Goal: Information Seeking & Learning: Check status

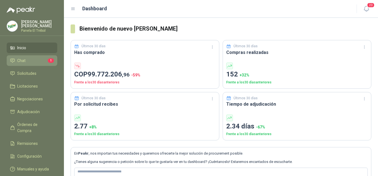
click at [23, 64] on span "Chat" at bounding box center [21, 61] width 8 height 6
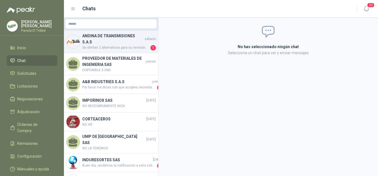
click at [119, 40] on h4 "ANDINA DE TRANSMISIONES S.A.S" at bounding box center [112, 39] width 61 height 12
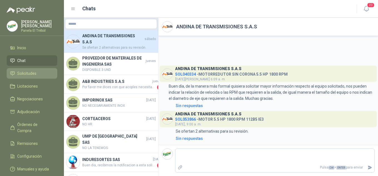
click at [29, 76] on span "Solicitudes" at bounding box center [26, 73] width 19 height 6
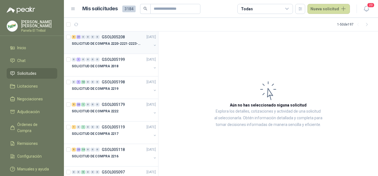
click at [153, 46] on button "button" at bounding box center [155, 45] width 4 height 4
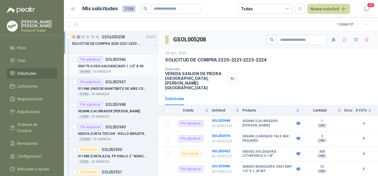
click at [135, 66] on p "500179 | CODO GALVANIZADO 1.1/2" A 90" at bounding box center [111, 66] width 66 height 5
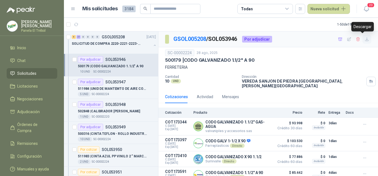
click at [365, 40] on icon "button" at bounding box center [367, 39] width 5 height 5
click at [145, 87] on p "511984 | UNID DE MANTEMTO DE AIRE COMPRIDO 1/2 STD 150 PSI(FILTRO LUBRIC Y REGU…" at bounding box center [112, 88] width 69 height 5
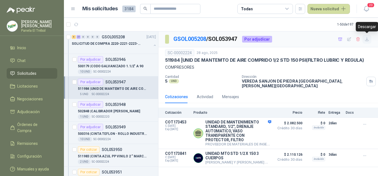
click at [366, 41] on icon "button" at bounding box center [367, 39] width 5 height 5
click at [110, 111] on p "502848 | CALIBRADOR [PERSON_NAME]" at bounding box center [109, 111] width 62 height 5
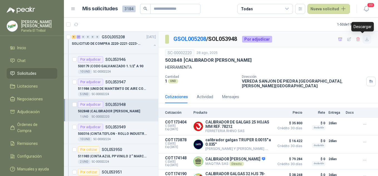
click at [365, 39] on icon "button" at bounding box center [366, 39] width 3 height 3
click at [113, 133] on p "500316 | CINTA TEFLON - ROLLO INDUSTRIAL" at bounding box center [112, 133] width 69 height 5
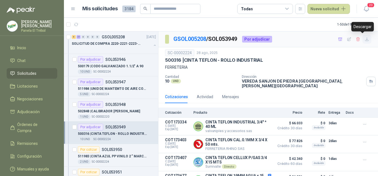
click at [365, 38] on icon "button" at bounding box center [367, 39] width 5 height 5
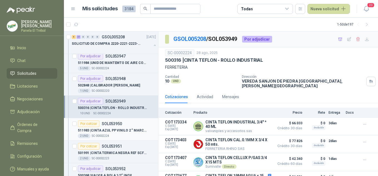
scroll to position [37, 0]
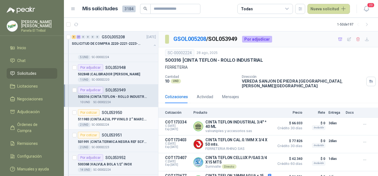
click at [112, 121] on p "511983 | CINTA AZUL PP VINILO 2 ” MARCACION DE TUBERIA DE AIRE COMPRIMIDO" at bounding box center [112, 119] width 69 height 5
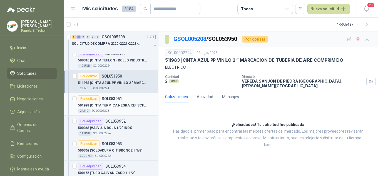
scroll to position [74, 0]
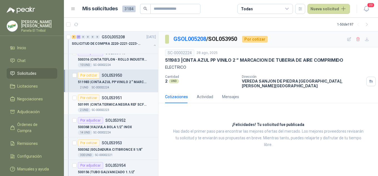
click at [117, 108] on div "2 UND  SC-00002223" at bounding box center [117, 110] width 78 height 4
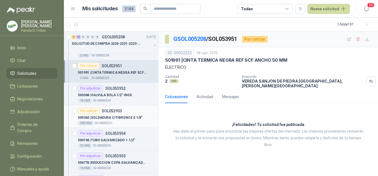
scroll to position [111, 0]
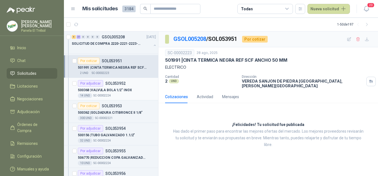
click at [116, 89] on p "500368 | VALVULA BOLA 1/2" INOX" at bounding box center [105, 90] width 54 height 5
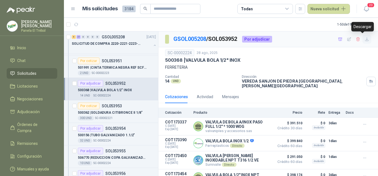
click at [365, 39] on icon "button" at bounding box center [366, 39] width 3 height 3
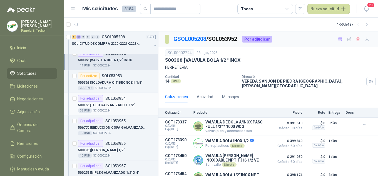
scroll to position [148, 0]
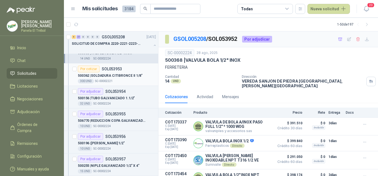
click at [109, 76] on p "500362 | SOLDADURA CITIBRONCE II 1/8"" at bounding box center [110, 75] width 65 height 5
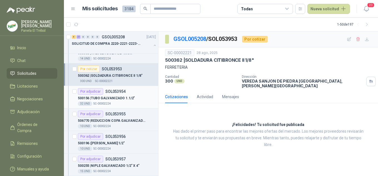
click at [111, 96] on p "500156 | TUBO GALVANIZADO 1.1/2"" at bounding box center [106, 98] width 57 height 5
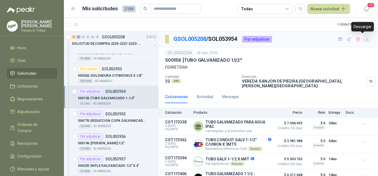
click at [365, 39] on icon "button" at bounding box center [367, 39] width 5 height 5
click at [110, 119] on p "506770 | REDUCCION COPA GALVANIZADA 1.1/2 X 1/2"" at bounding box center [112, 120] width 69 height 5
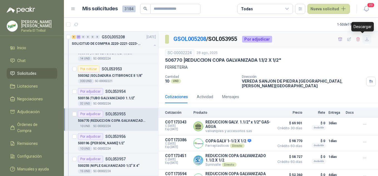
click at [365, 40] on icon "button" at bounding box center [367, 39] width 5 height 5
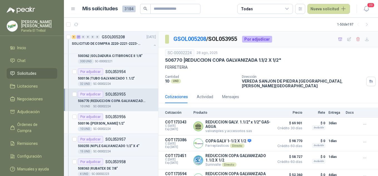
scroll to position [204, 0]
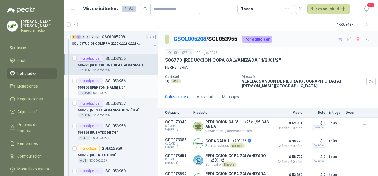
click at [117, 89] on p "500196 | TEE GALVANIZADA 1/2"" at bounding box center [101, 87] width 47 height 5
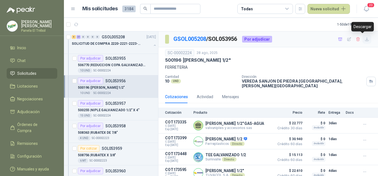
click at [365, 40] on icon "button" at bounding box center [367, 39] width 5 height 5
click at [105, 106] on div "Por adjudicar SOL053957" at bounding box center [102, 103] width 48 height 7
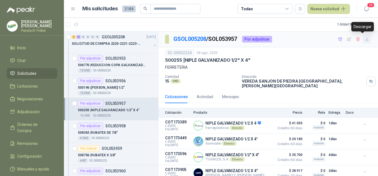
click at [365, 40] on icon "button" at bounding box center [367, 39] width 5 height 5
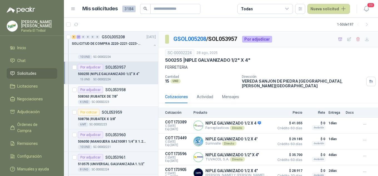
scroll to position [241, 0]
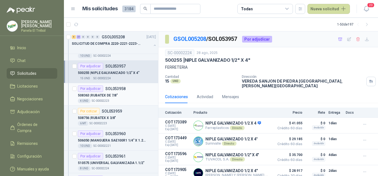
click at [115, 97] on p "508363 | RUBATEX DE 7/8"" at bounding box center [98, 95] width 40 height 5
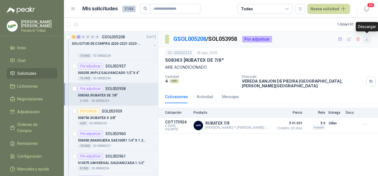
click at [367, 40] on icon "button" at bounding box center [367, 39] width 5 height 5
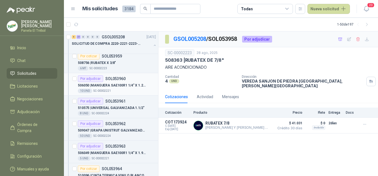
scroll to position [297, 0]
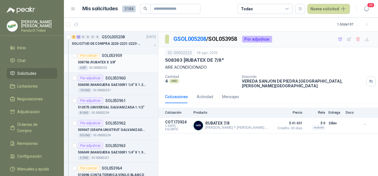
click at [115, 64] on p "508756 | RUBATEX X 3/8"" at bounding box center [97, 62] width 38 height 5
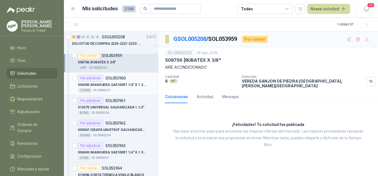
click at [109, 82] on div "506050 | MANGUERA SAE100R1 1/4" X 1.20 MT" at bounding box center [117, 84] width 78 height 7
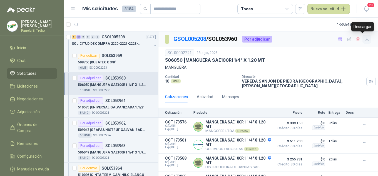
click at [365, 40] on icon "button" at bounding box center [367, 39] width 5 height 5
click at [365, 41] on icon "button" at bounding box center [366, 39] width 3 height 3
click at [122, 107] on p "510575 | UNIVERSAL GALVANIZADA 1.1/2"" at bounding box center [111, 107] width 67 height 5
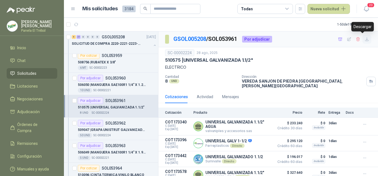
click at [365, 41] on icon "button" at bounding box center [367, 39] width 5 height 5
click at [115, 130] on p "509047 | GRAPA UNISTRUT GALVANIZADA 1/2"COMPLETO" at bounding box center [112, 129] width 69 height 5
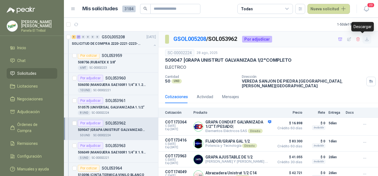
click at [365, 40] on icon "button" at bounding box center [367, 39] width 5 height 5
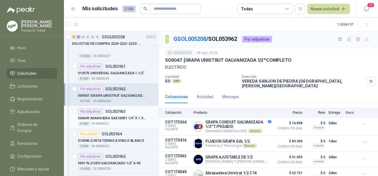
scroll to position [333, 0]
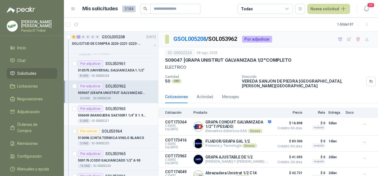
click at [110, 112] on div "506049 | MANGUERA SAE100R1 1/4" X 1.90 MT" at bounding box center [117, 115] width 78 height 7
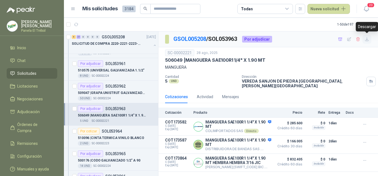
click at [366, 39] on icon "button" at bounding box center [366, 39] width 3 height 3
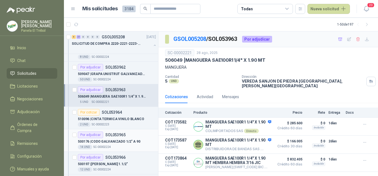
scroll to position [370, 0]
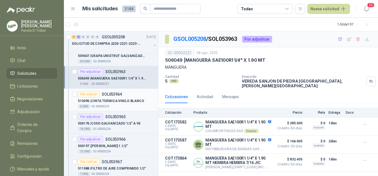
click at [107, 103] on p "510096 | CINTA TERMICA VINILO BLANCO" at bounding box center [111, 100] width 66 height 5
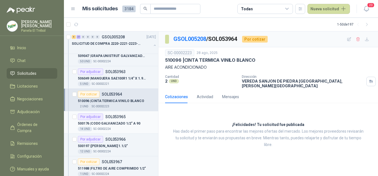
click at [105, 121] on p "500176 | CODO GALVANIZADO 1/2" A 90" at bounding box center [109, 123] width 63 height 5
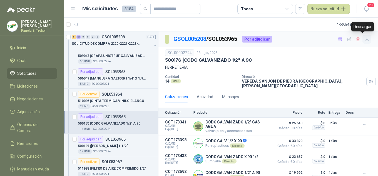
click at [365, 41] on icon "button" at bounding box center [367, 39] width 5 height 5
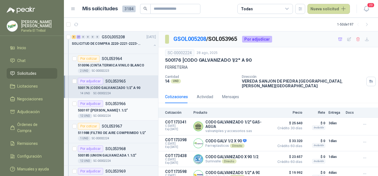
scroll to position [408, 0]
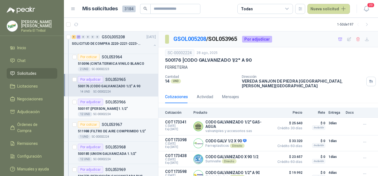
click at [107, 107] on p "500197 | TEE GALVANIZADA 1.1/2"" at bounding box center [103, 108] width 50 height 5
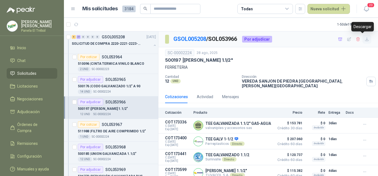
click at [365, 40] on icon "button" at bounding box center [367, 39] width 5 height 5
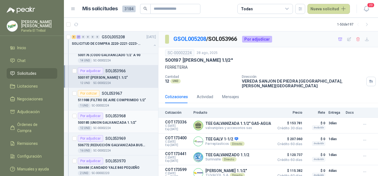
scroll to position [445, 0]
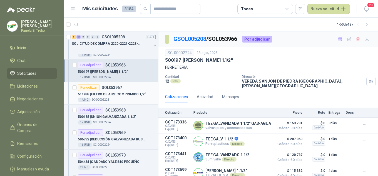
click at [116, 92] on p "511988 | FILTRO DE AIRE COMPRIMIDO 1/2"" at bounding box center [112, 94] width 68 height 5
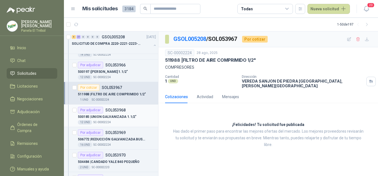
click at [111, 119] on p "500185 | UNION GALVANIZADA 1.1/2"" at bounding box center [107, 116] width 59 height 5
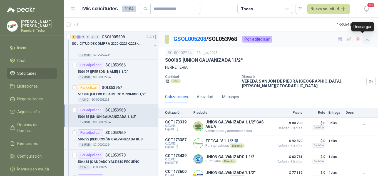
click at [365, 41] on icon "button" at bounding box center [367, 39] width 5 height 5
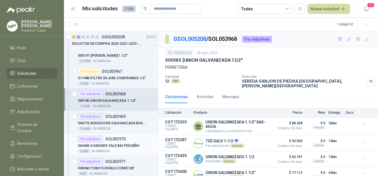
scroll to position [482, 0]
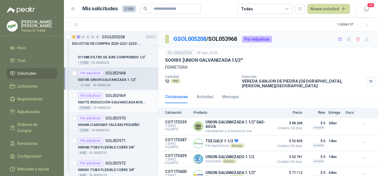
click at [116, 101] on p "506772 | REDUCCIÓN GALVANIZADA BUSHING 1.1/2 A 1/2" at bounding box center [112, 102] width 69 height 5
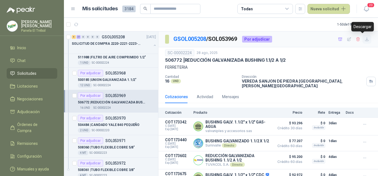
click at [362, 42] on button "button" at bounding box center [366, 39] width 9 height 9
click at [116, 125] on p "504484 | CANDADO YALE 840 PEQUEÑO" at bounding box center [109, 124] width 62 height 5
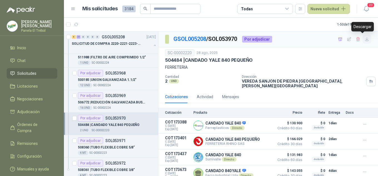
click at [365, 40] on icon "button" at bounding box center [367, 39] width 5 height 5
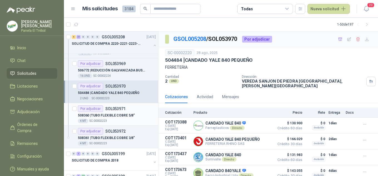
scroll to position [519, 0]
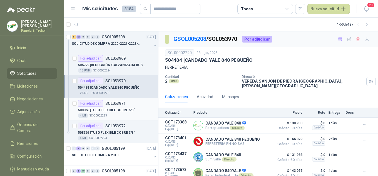
click at [100, 107] on div "508360 | TUBO FLEXIBLE COBRE 5/8"" at bounding box center [117, 110] width 78 height 7
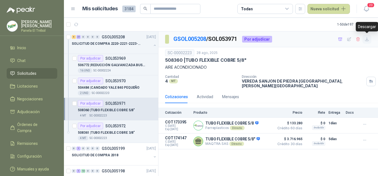
click at [366, 39] on icon "button" at bounding box center [367, 39] width 5 height 5
click at [111, 133] on p "508361 | TUBO FLEXIBLE COBRE 3/8"" at bounding box center [106, 132] width 57 height 5
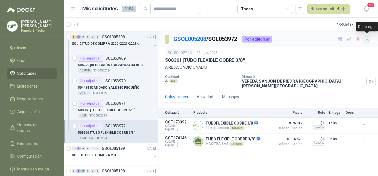
click at [367, 40] on icon "button" at bounding box center [366, 39] width 3 height 3
